Goal: Find contact information: Obtain details needed to contact an individual or organization

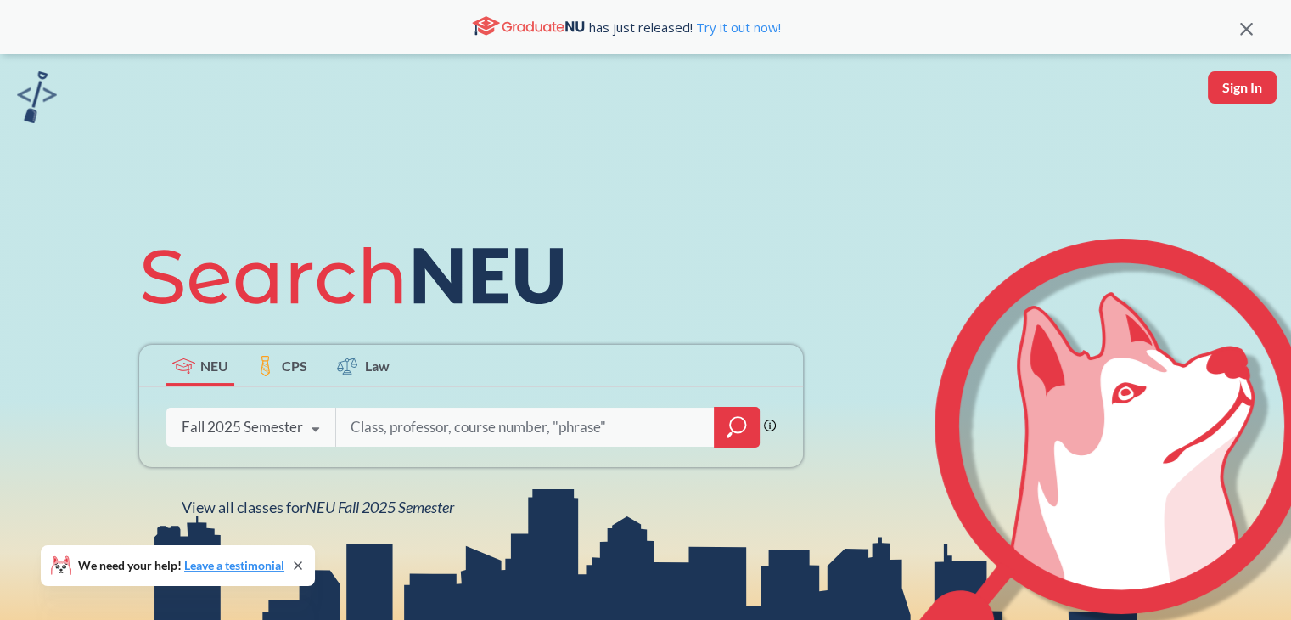
click at [489, 425] on input "search" at bounding box center [525, 427] width 353 height 36
type input "[PERSON_NAME]"
click at [730, 419] on icon "magnifying glass" at bounding box center [737, 427] width 20 height 24
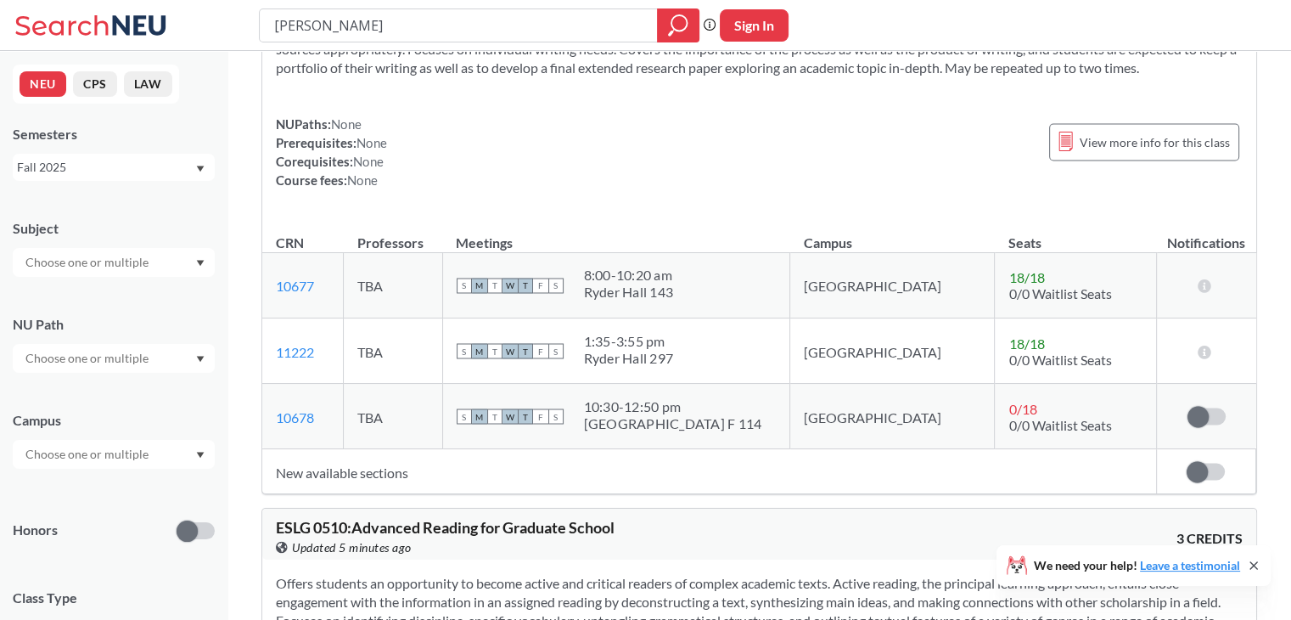
scroll to position [2899, 0]
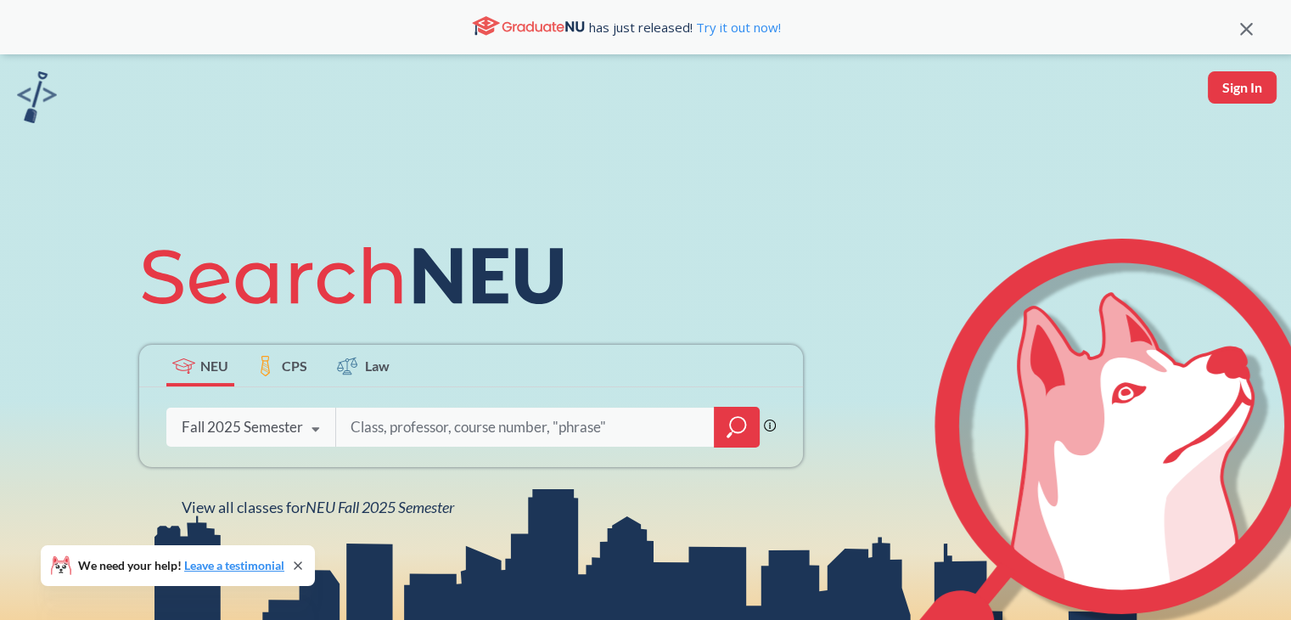
click at [460, 417] on input "search" at bounding box center [525, 427] width 353 height 36
type input "Matt Higger"
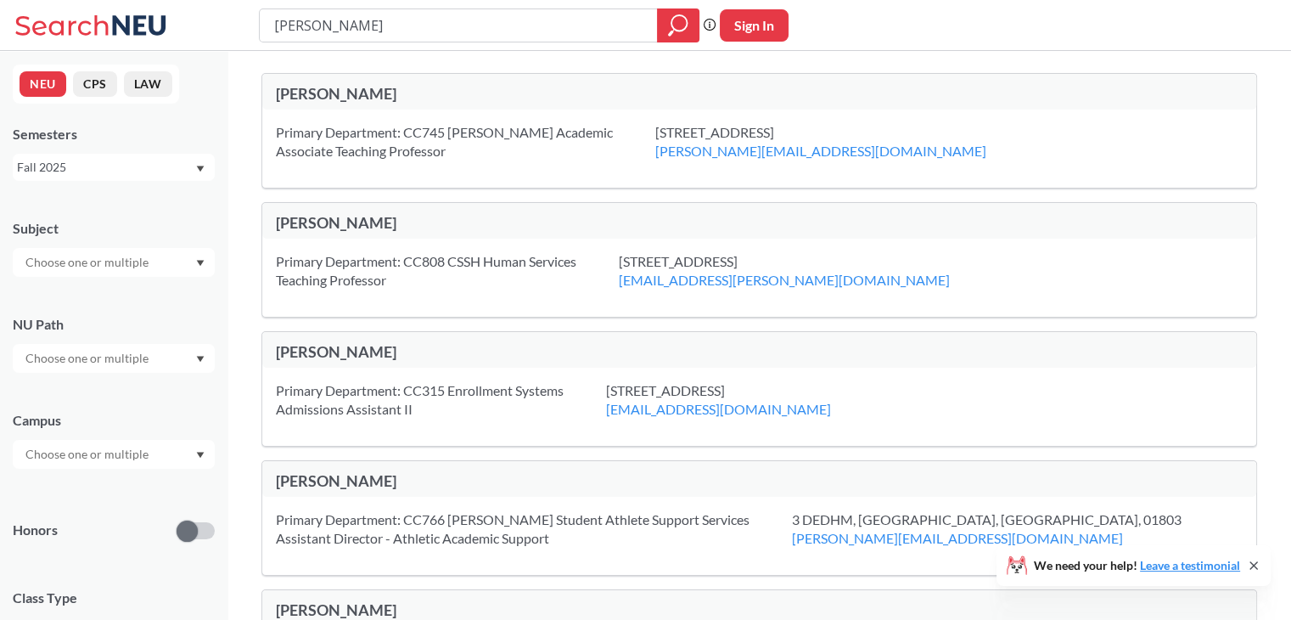
drag, startPoint x: 599, startPoint y: 130, endPoint x: 753, endPoint y: 135, distance: 154.6
click at [753, 135] on div "360 Huntington Ave, Boston, MA, 02115 m.higger@northeastern.edu" at bounding box center [842, 141] width 374 height 37
click at [681, 132] on div "360 Huntington Ave, Boston, MA, 02115 m.higger@northeastern.edu" at bounding box center [842, 141] width 374 height 37
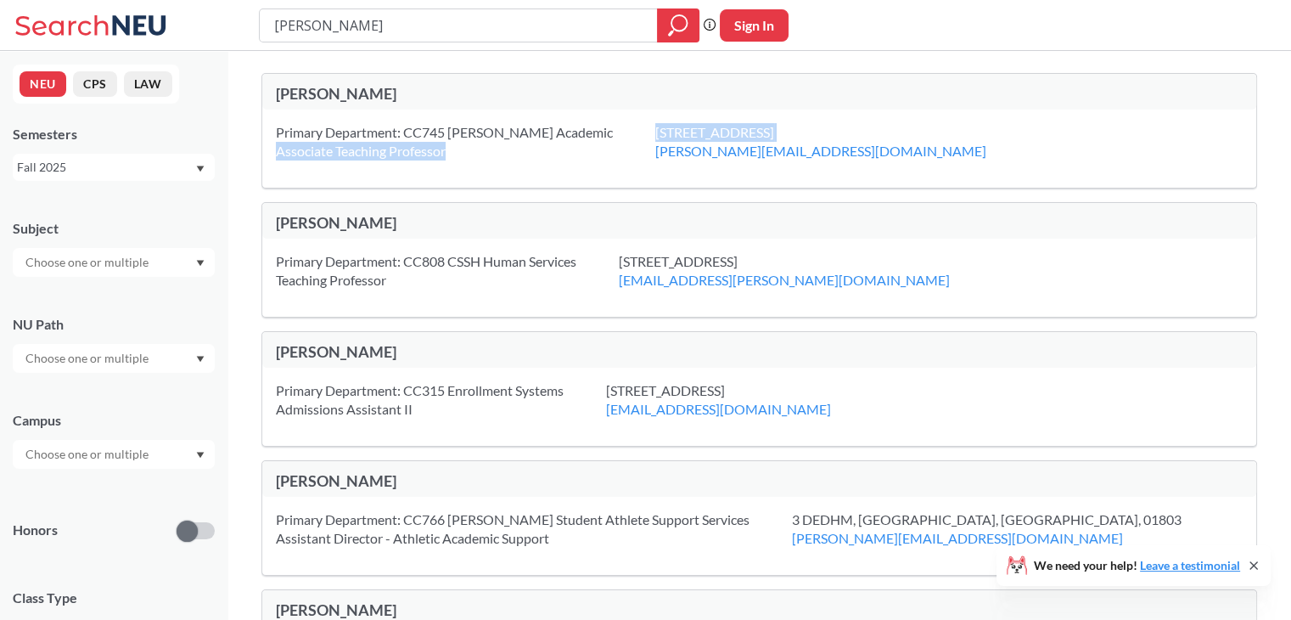
click at [681, 132] on div "360 Huntington Ave, Boston, MA, 02115 m.higger@northeastern.edu" at bounding box center [842, 141] width 374 height 37
drag, startPoint x: 599, startPoint y: 129, endPoint x: 866, endPoint y: 138, distance: 267.6
click at [866, 138] on div "360 Huntington Ave, Boston, MA, 02115 m.higger@northeastern.edu" at bounding box center [842, 141] width 374 height 37
copy div "360 Huntington Ave, Boston, MA, 02115"
